Goal: Find specific page/section: Find specific page/section

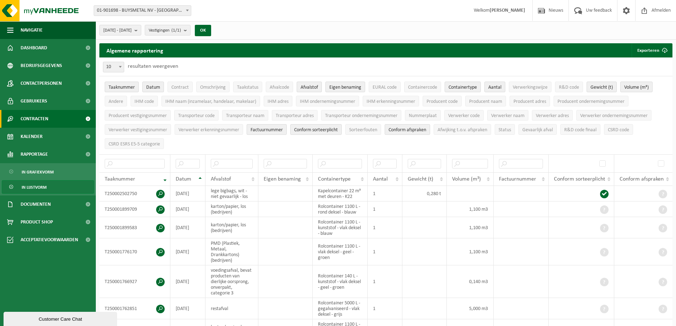
click at [34, 120] on span "Contracten" at bounding box center [35, 119] width 28 height 18
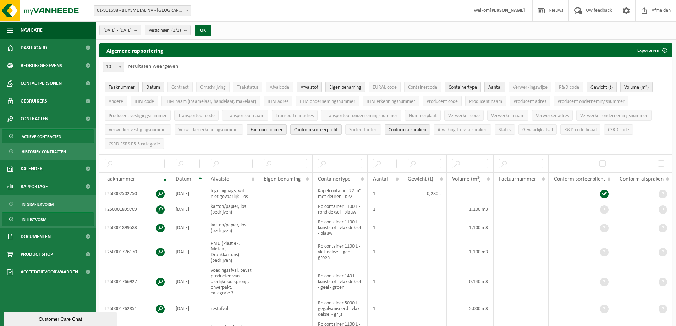
click at [38, 134] on span "Actieve contracten" at bounding box center [42, 136] width 40 height 13
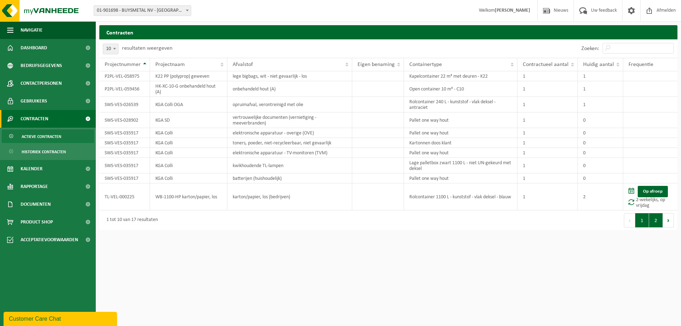
click at [655, 224] on button "2" at bounding box center [656, 220] width 14 height 14
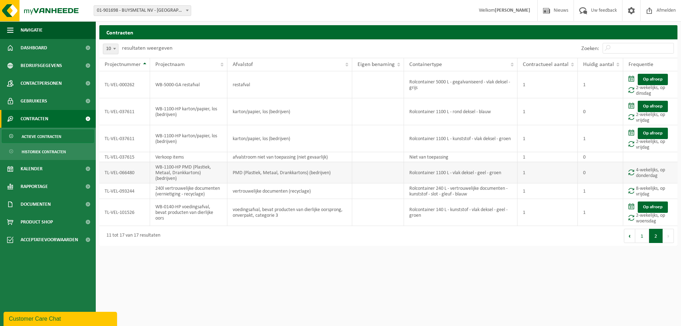
click at [128, 172] on td "TL-VEL-066480" at bounding box center [124, 172] width 51 height 21
click at [158, 167] on td "WB-1100-HP PMD (Plastiek, Metaal, Drankkartons) (bedrijven)" at bounding box center [188, 172] width 77 height 21
click at [211, 174] on td "WB-1100-HP PMD (Plastiek, Metaal, Drankkartons) (bedrijven)" at bounding box center [188, 172] width 77 height 21
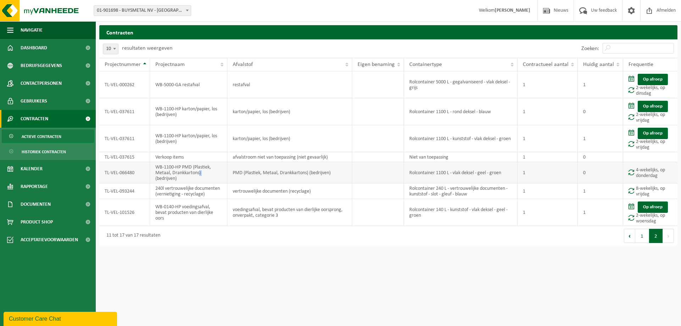
click at [211, 174] on td "WB-1100-HP PMD (Plastiek, Metaal, Drankkartons) (bedrijven)" at bounding box center [188, 172] width 77 height 21
click at [31, 117] on span "Contracten" at bounding box center [35, 119] width 28 height 18
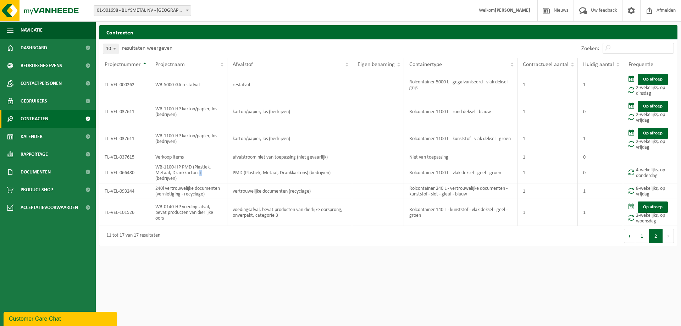
click at [31, 117] on span "Contracten" at bounding box center [35, 119] width 28 height 18
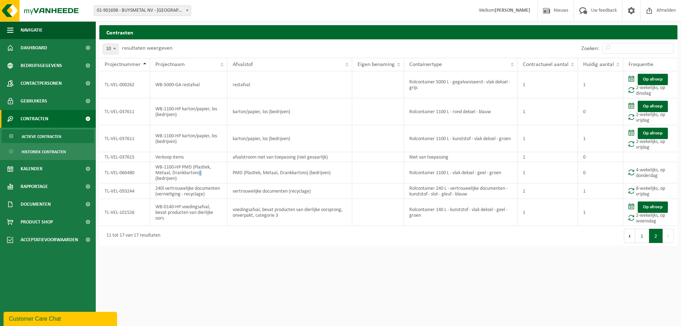
click at [43, 135] on span "Actieve contracten" at bounding box center [42, 136] width 40 height 13
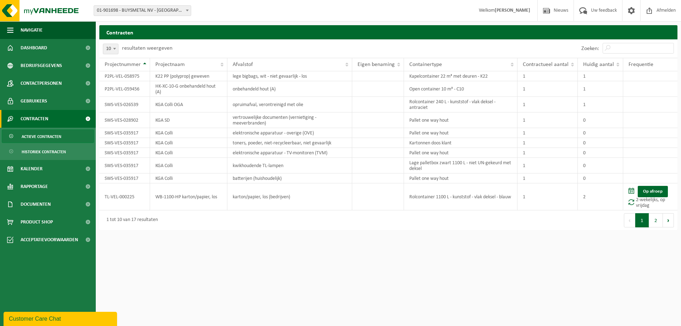
click at [50, 135] on span "Actieve contracten" at bounding box center [42, 136] width 40 height 13
click at [657, 223] on button "2" at bounding box center [656, 220] width 14 height 14
